Goal: Information Seeking & Learning: Learn about a topic

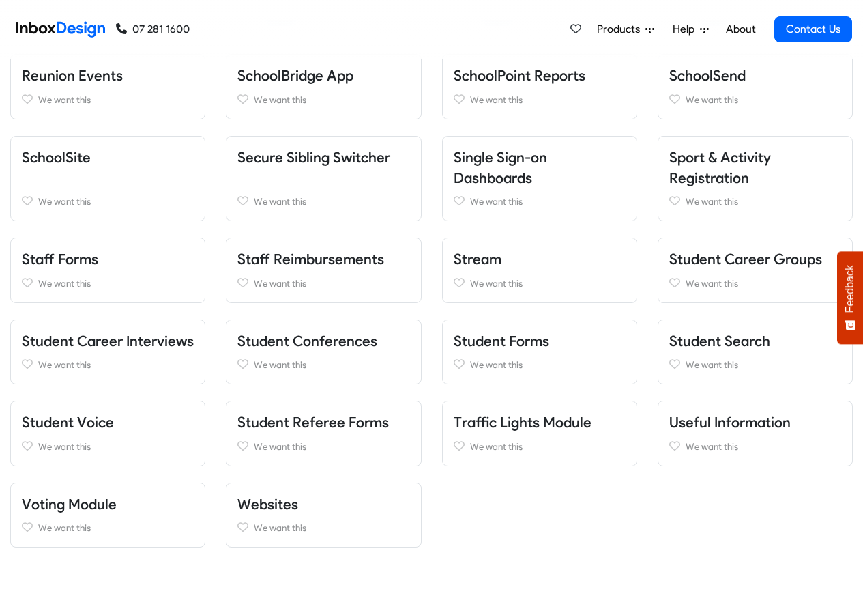
scroll to position [1228, 0]
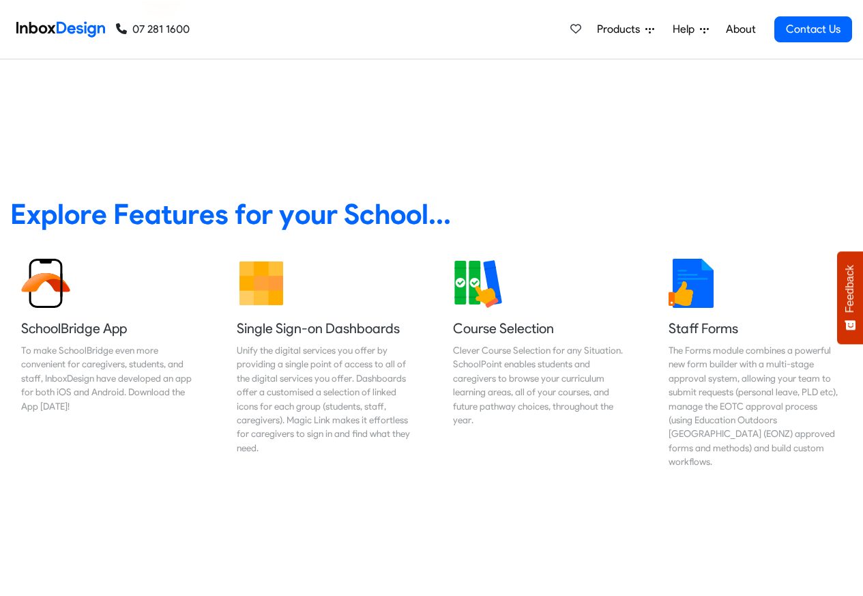
scroll to position [573, 0]
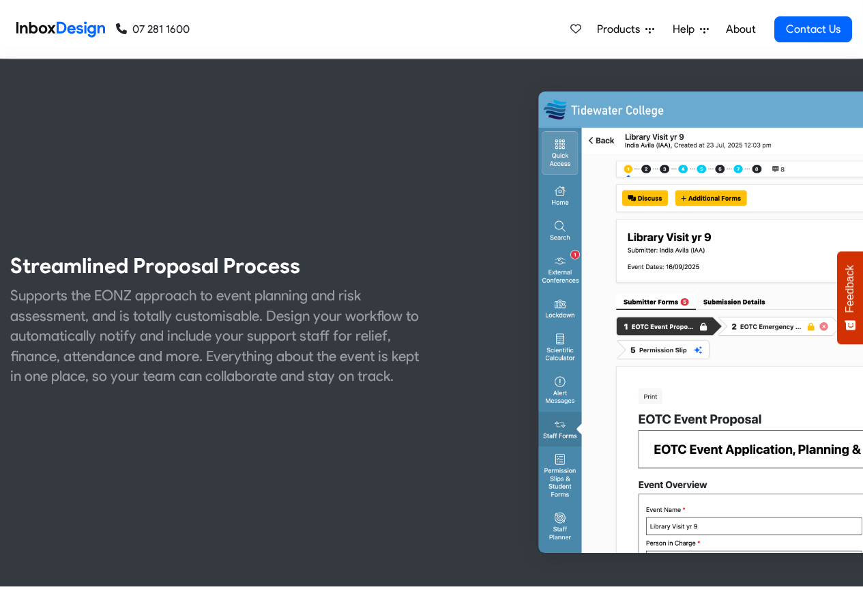
scroll to position [655, 0]
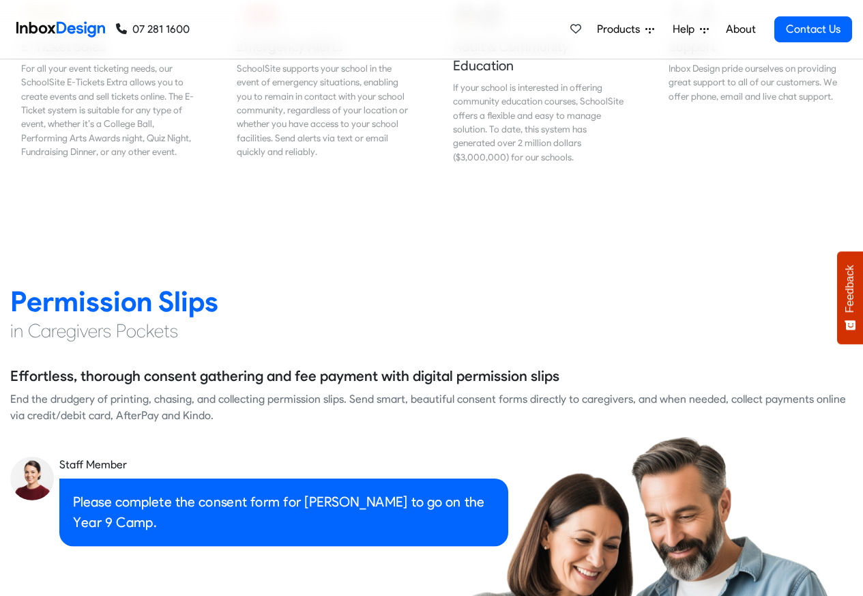
scroll to position [1720, 0]
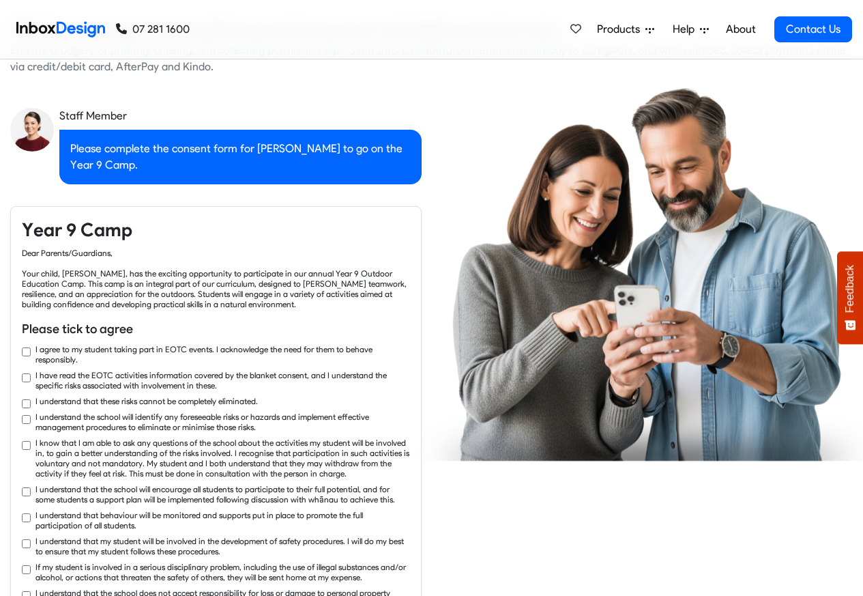
checkbox input "true"
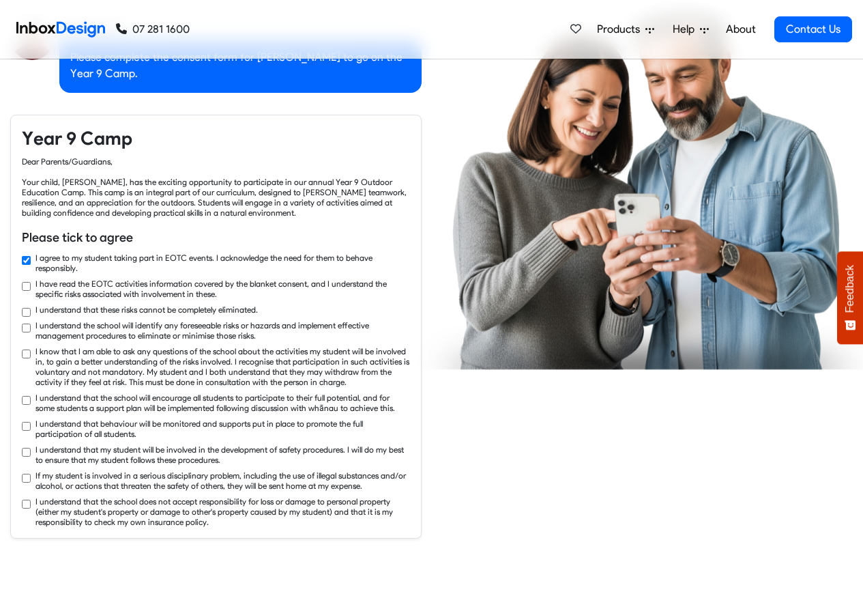
checkbox input "true"
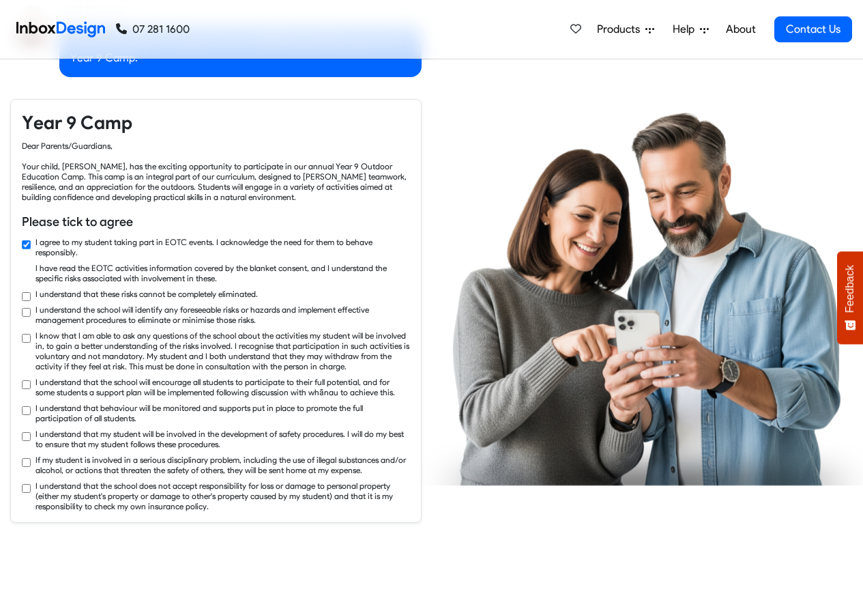
checkbox input "true"
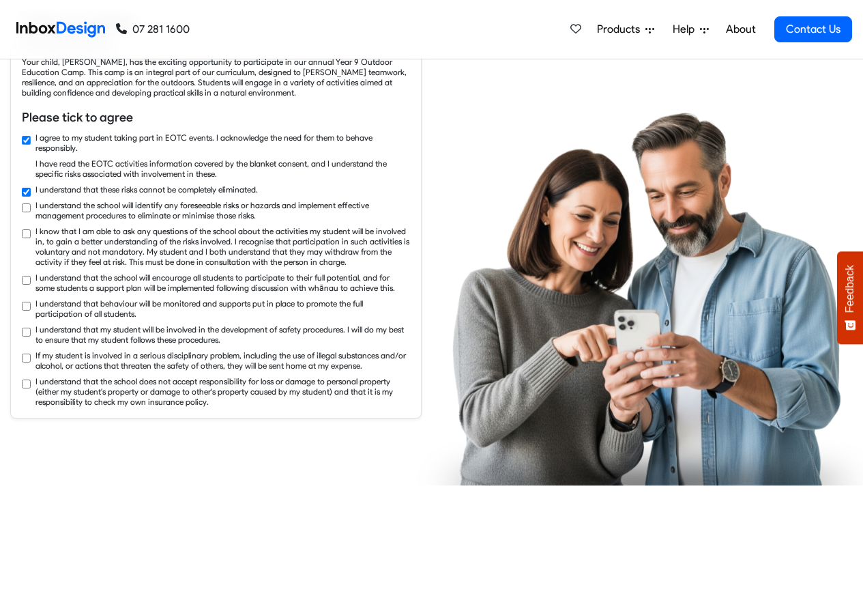
checkbox input "true"
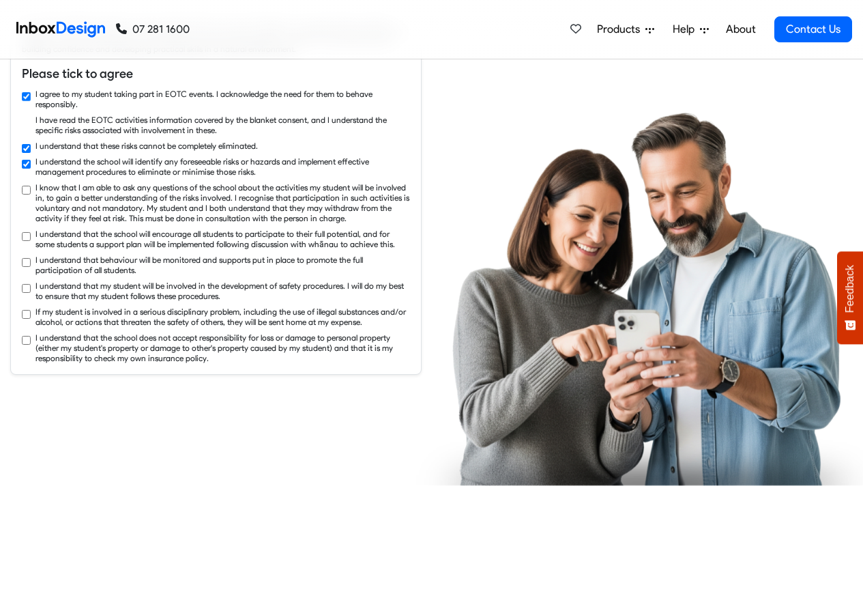
checkbox input "true"
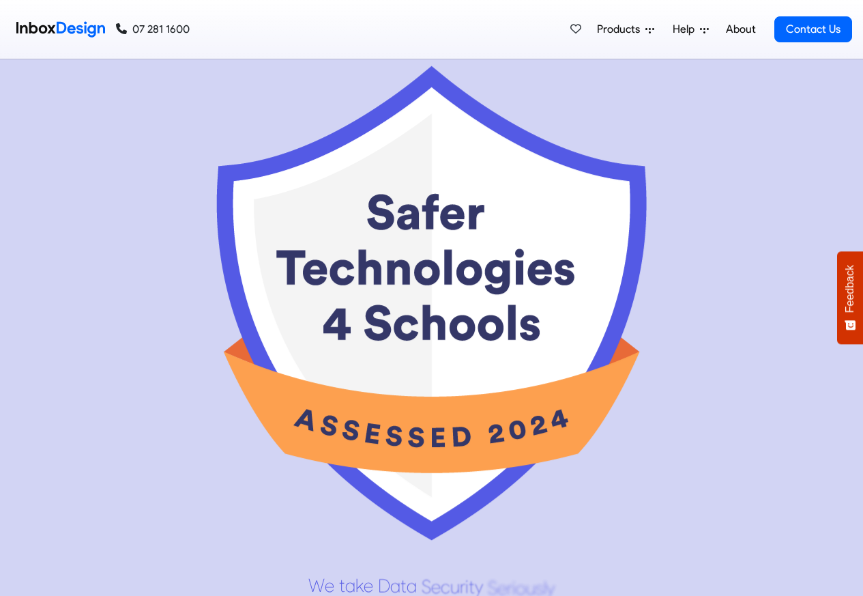
scroll to position [6508, 0]
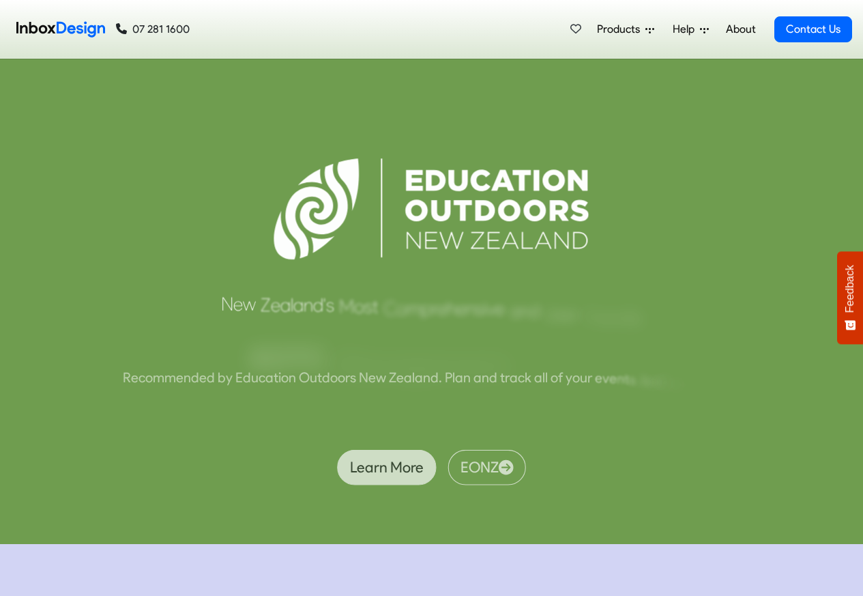
scroll to position [5659, 0]
